Goal: Transaction & Acquisition: Purchase product/service

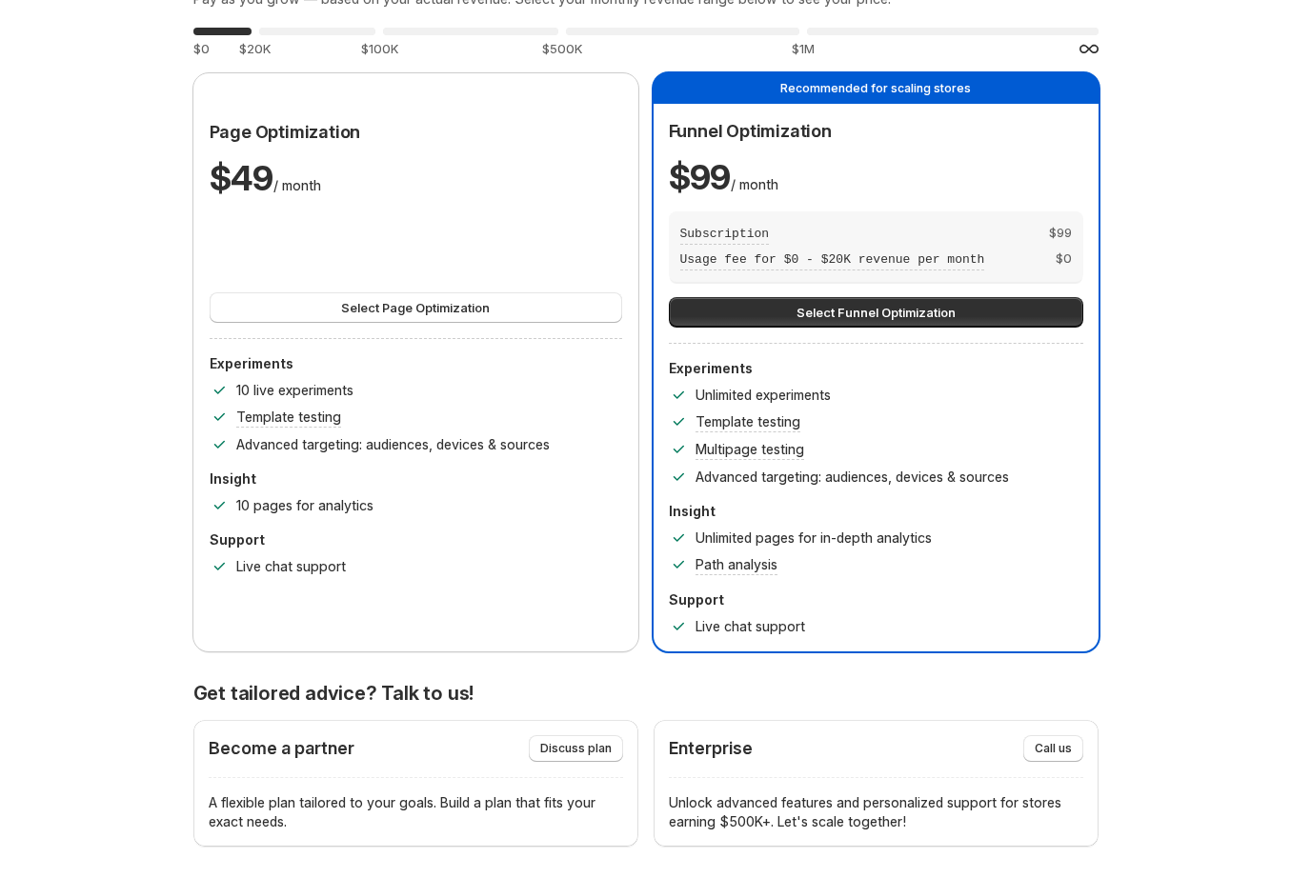
scroll to position [172, 0]
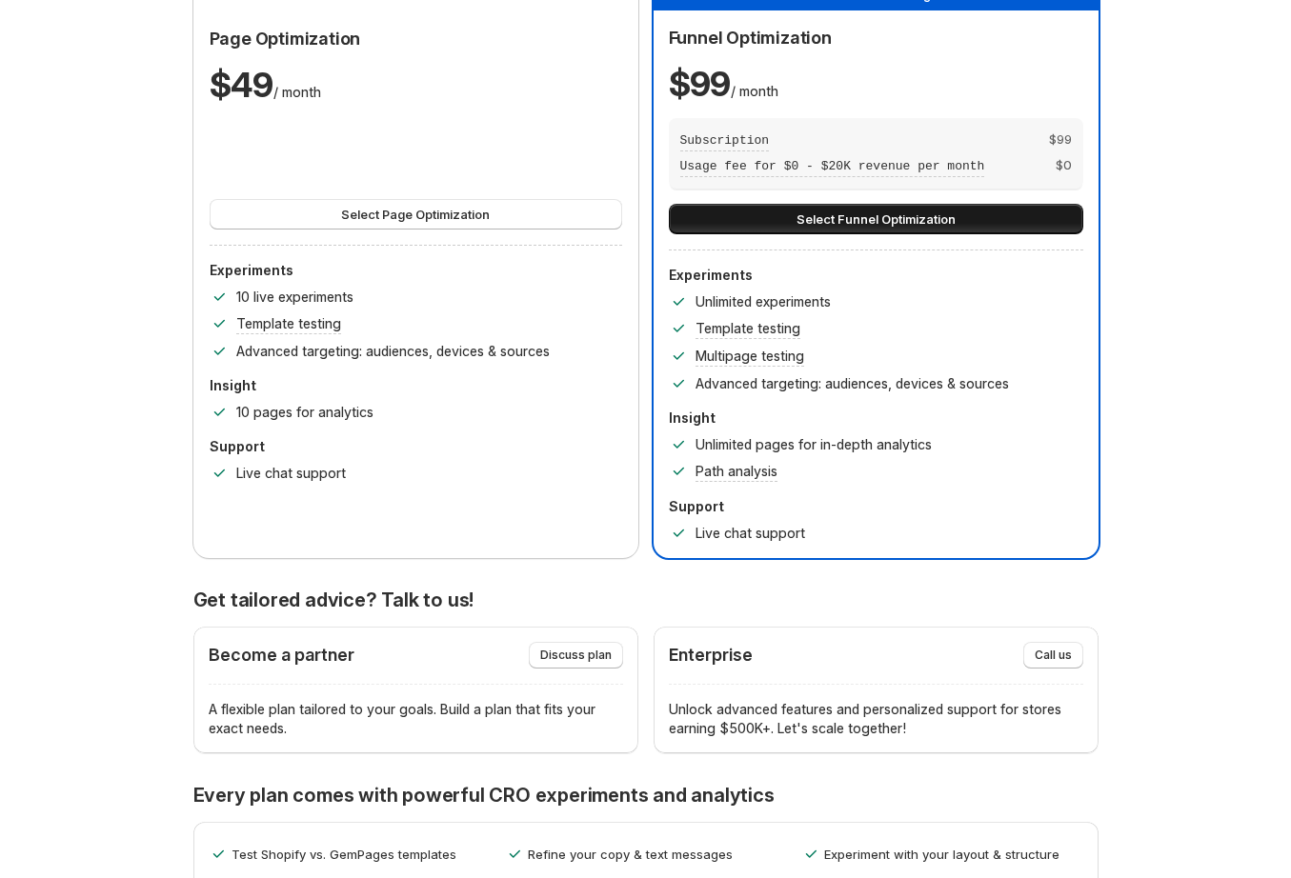
click at [824, 218] on span "Select Funnel Optimization" at bounding box center [876, 219] width 159 height 19
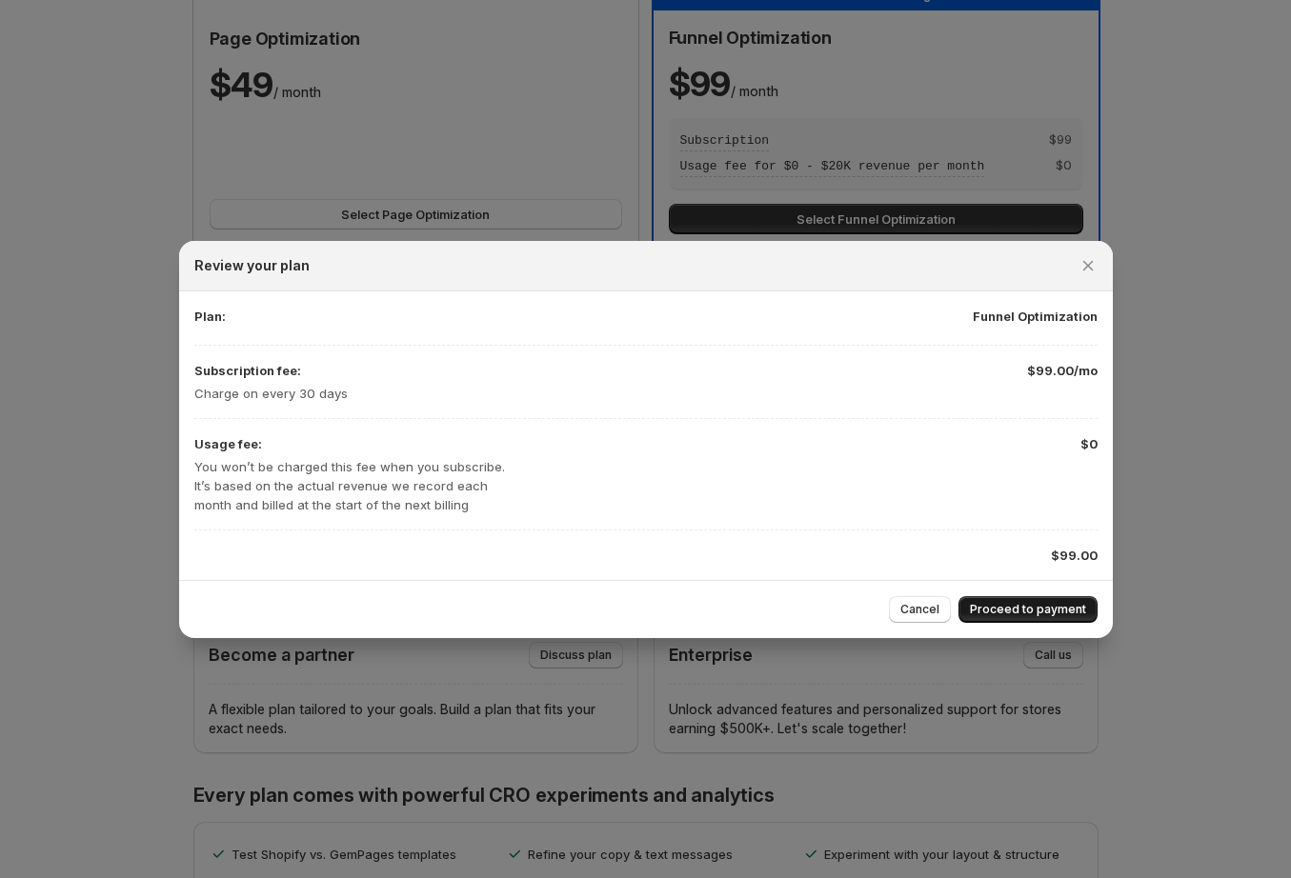
click at [986, 610] on span "Proceed to payment" at bounding box center [1028, 609] width 116 height 15
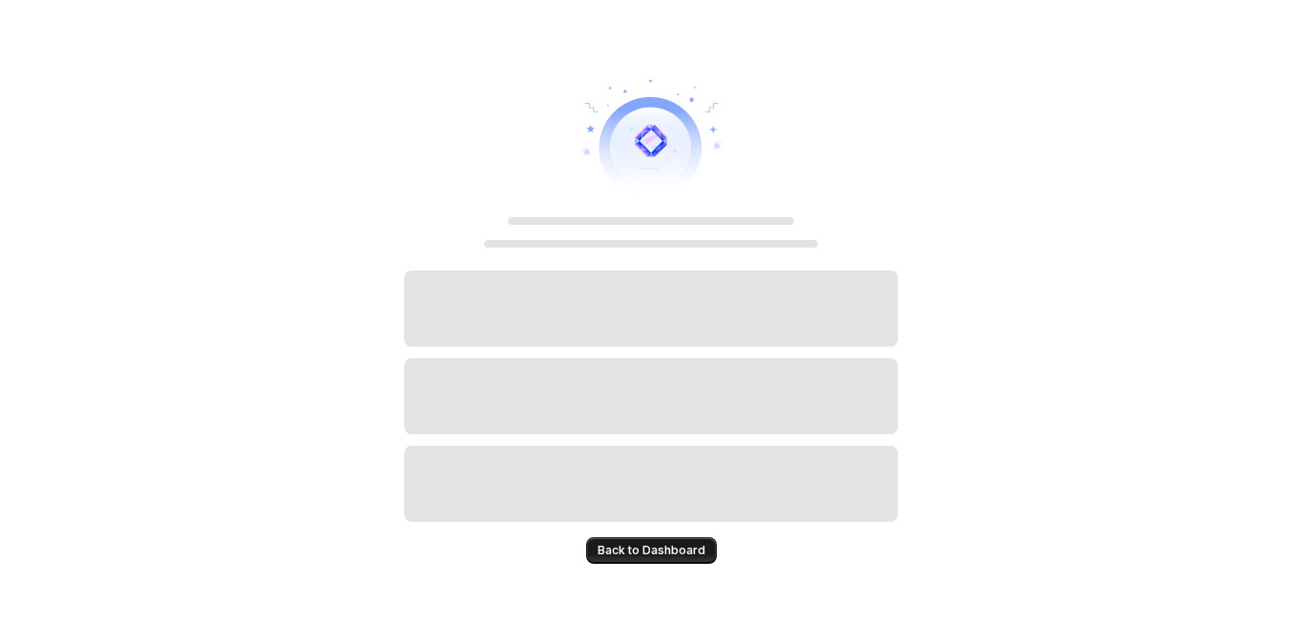
click at [654, 555] on span "Back to Dashboard" at bounding box center [651, 550] width 108 height 15
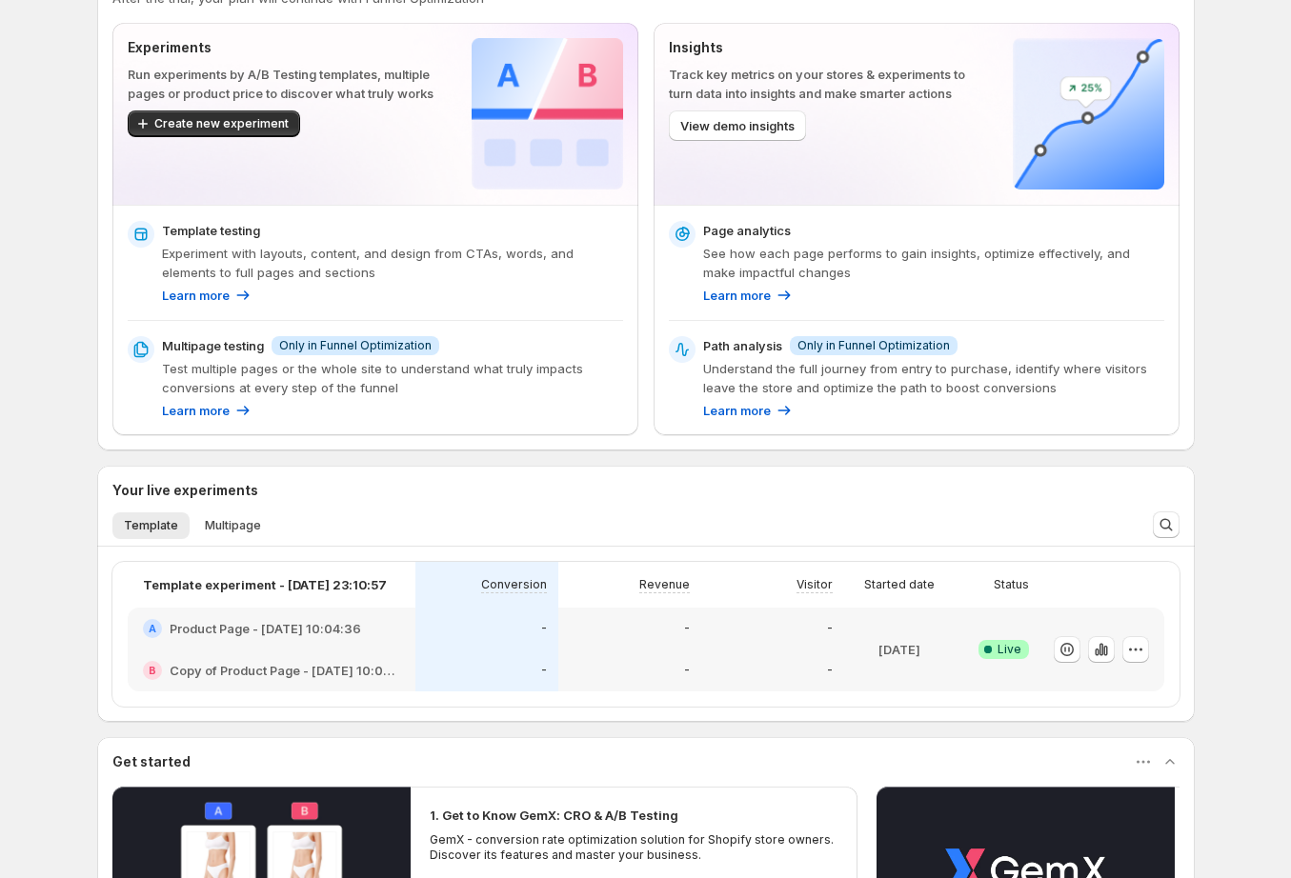
scroll to position [307, 0]
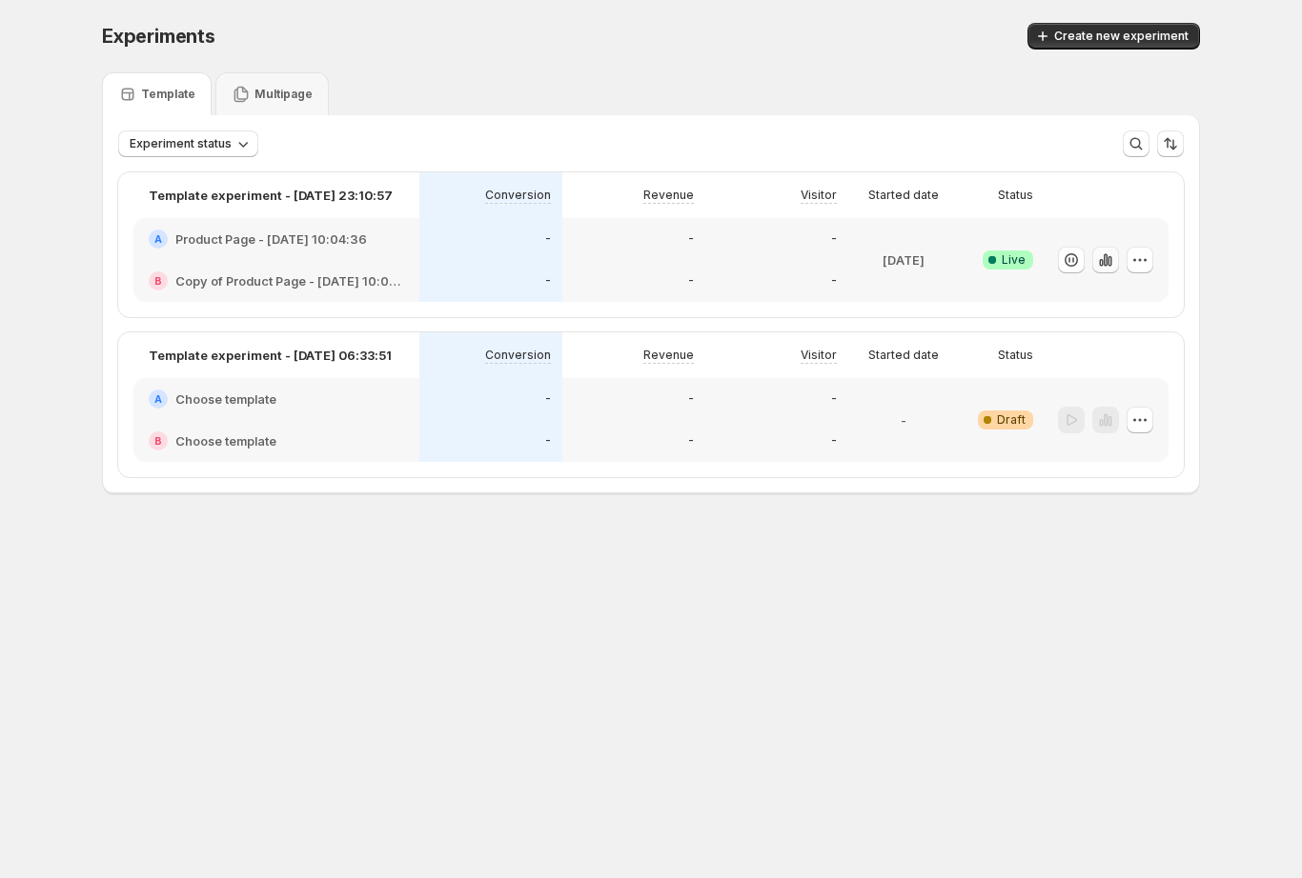
click at [1105, 256] on icon "button" at bounding box center [1105, 259] width 4 height 12
click at [1102, 262] on icon "button" at bounding box center [1101, 263] width 4 height 8
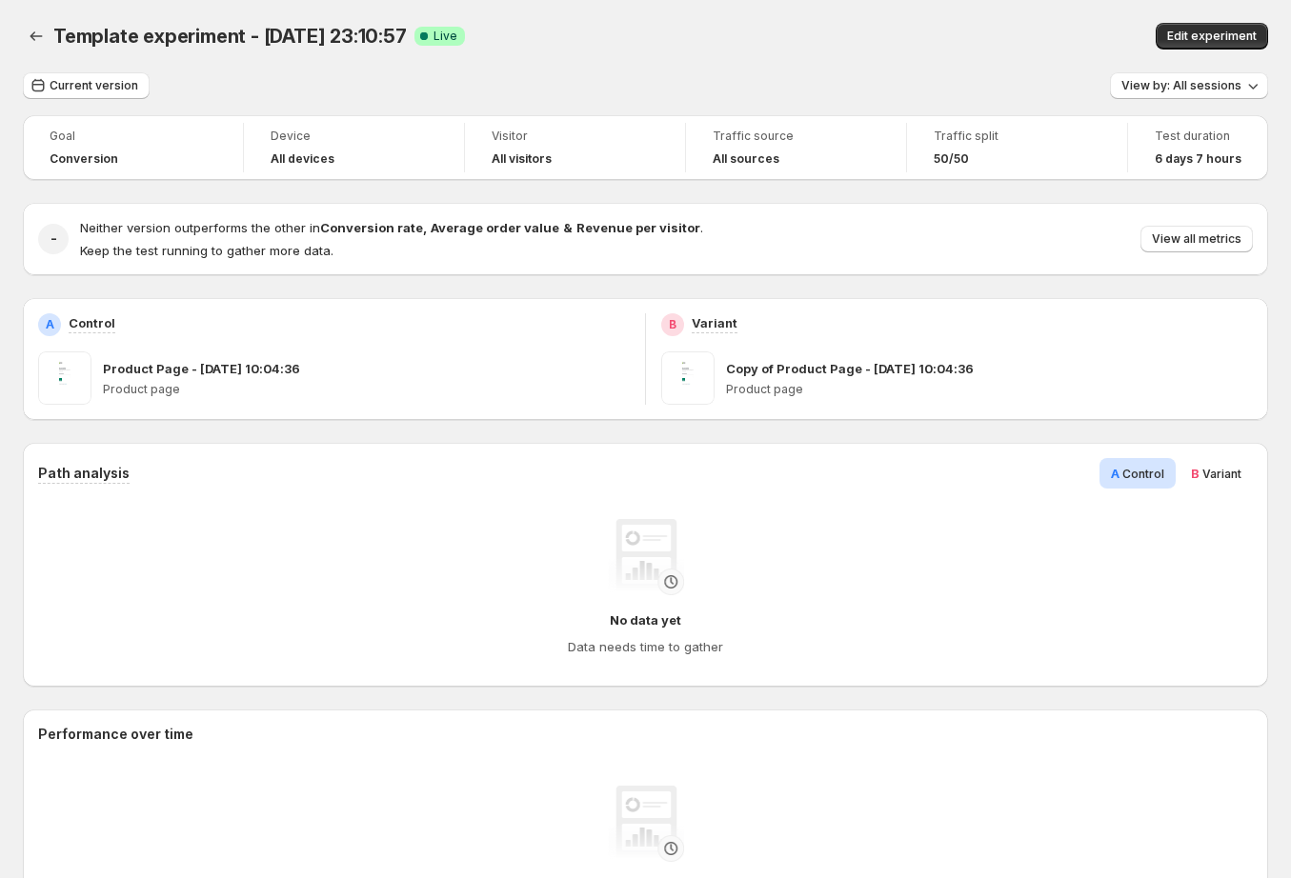
click at [1200, 473] on span "B" at bounding box center [1195, 473] width 9 height 15
click at [1164, 477] on span "Control" at bounding box center [1143, 474] width 42 height 14
